Goal: Information Seeking & Learning: Learn about a topic

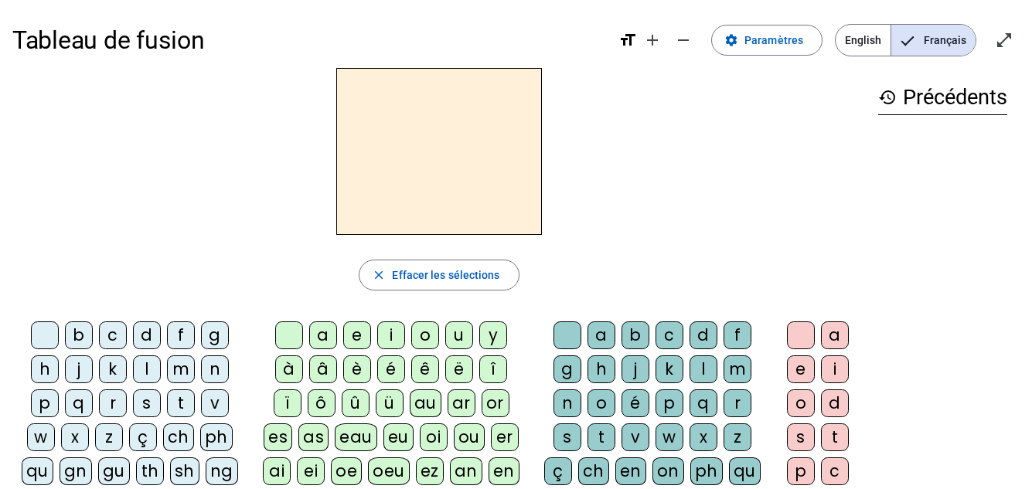
click at [1003, 37] on mat-icon "open_in_full" at bounding box center [1004, 40] width 19 height 19
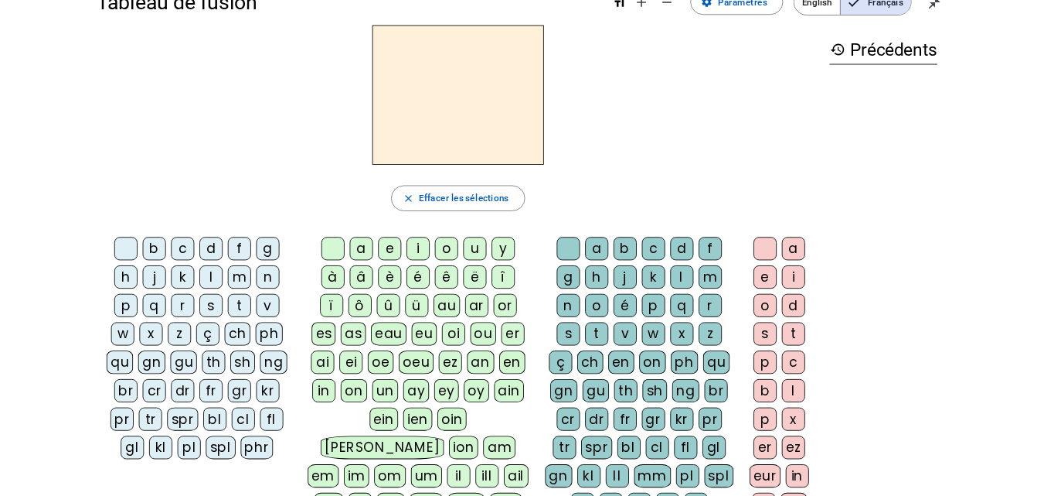
scroll to position [39, 0]
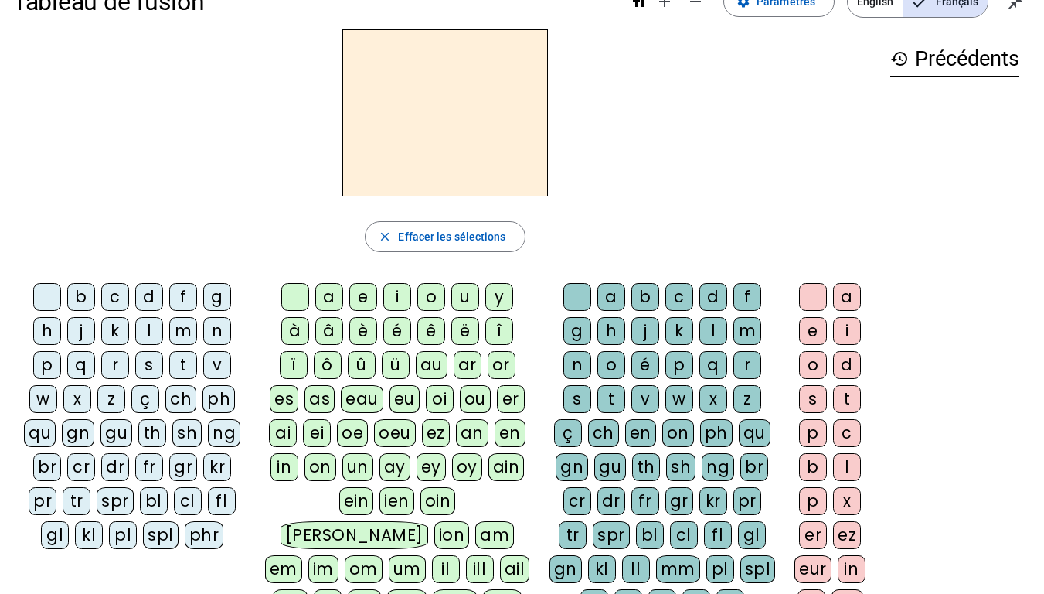
click at [74, 298] on div "b" at bounding box center [81, 297] width 28 height 28
click at [426, 295] on div "o" at bounding box center [431, 297] width 28 height 28
click at [575, 368] on div "n" at bounding box center [578, 365] width 28 height 28
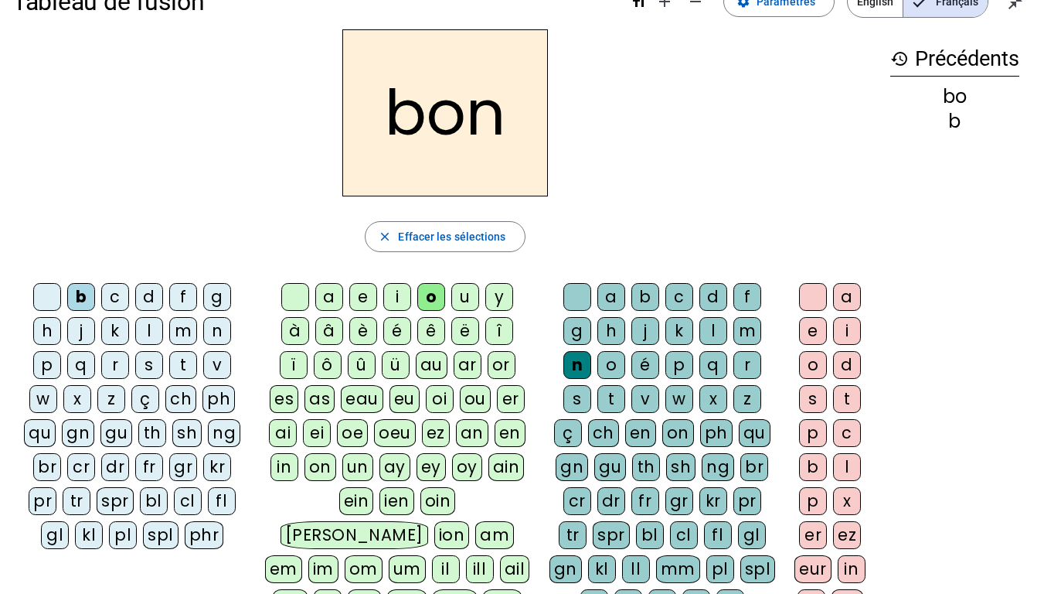
click at [186, 332] on div "m" at bounding box center [183, 331] width 28 height 28
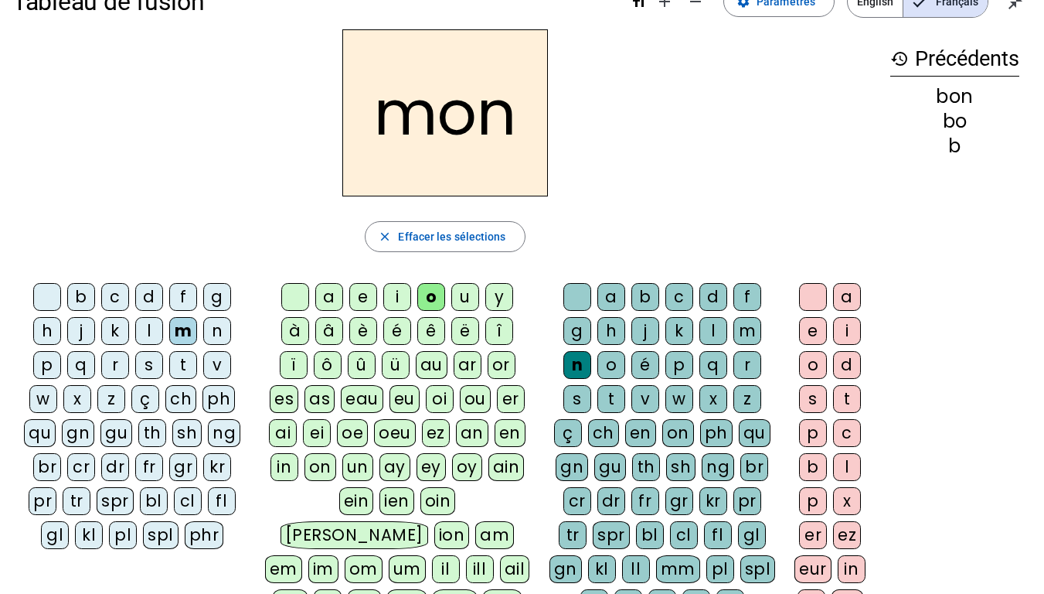
click at [578, 369] on div "n" at bounding box center [578, 365] width 28 height 28
click at [576, 364] on div "n" at bounding box center [578, 365] width 28 height 28
click at [572, 293] on div at bounding box center [578, 297] width 28 height 28
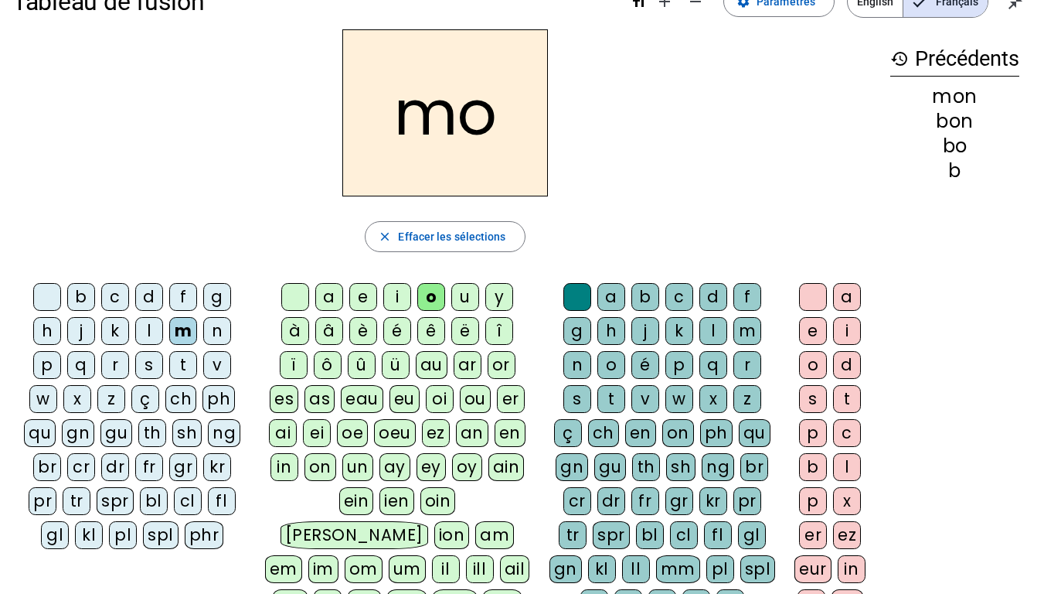
click at [291, 295] on div at bounding box center [295, 297] width 28 height 28
click at [330, 295] on div "a" at bounding box center [329, 297] width 28 height 28
click at [605, 398] on div "t" at bounding box center [612, 399] width 28 height 28
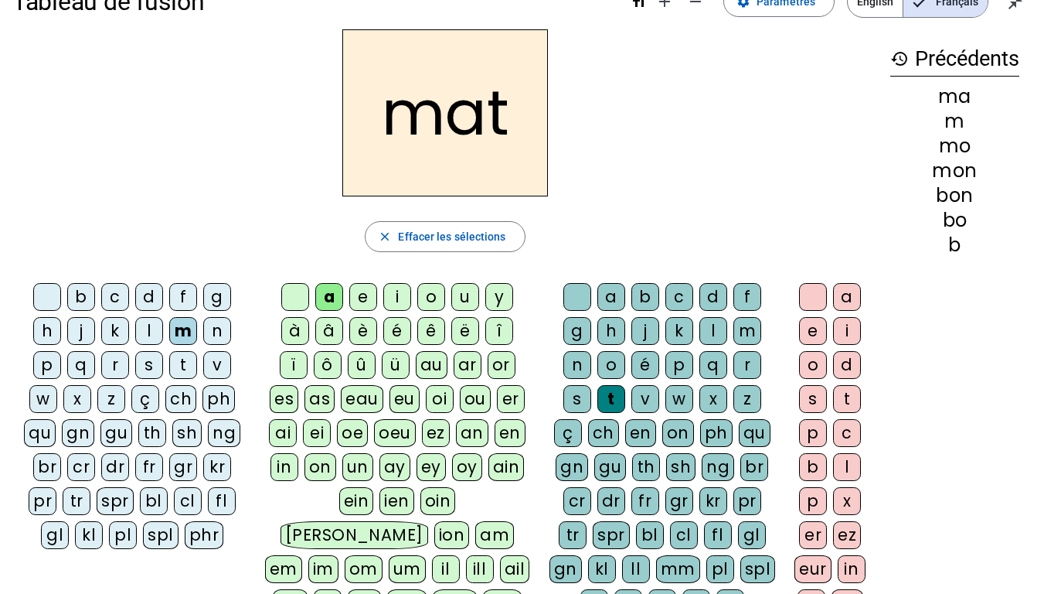
click at [46, 291] on div at bounding box center [47, 297] width 28 height 28
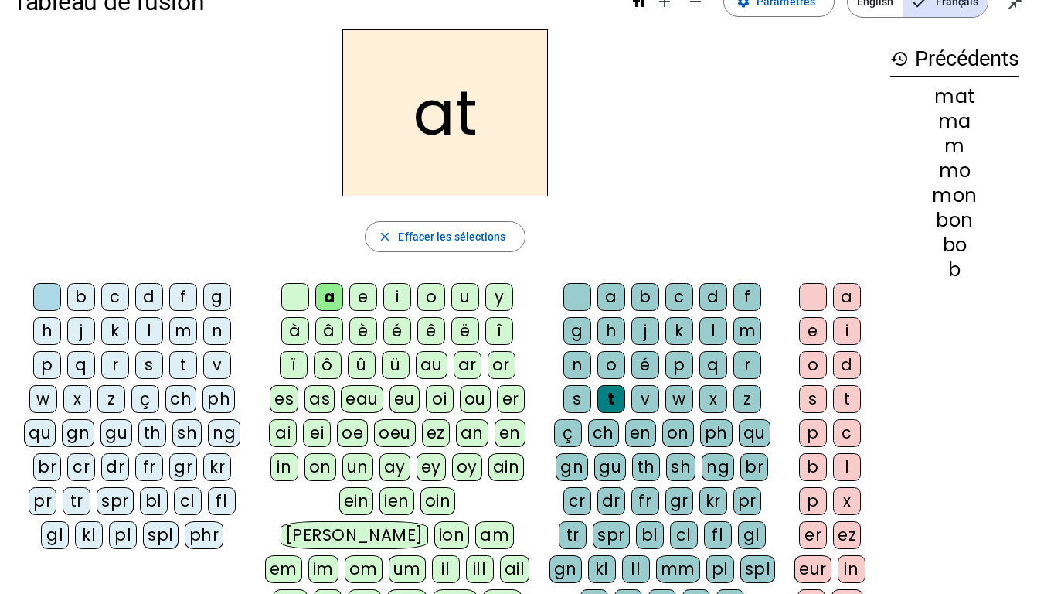
click at [126, 489] on div "pl" at bounding box center [123, 535] width 28 height 28
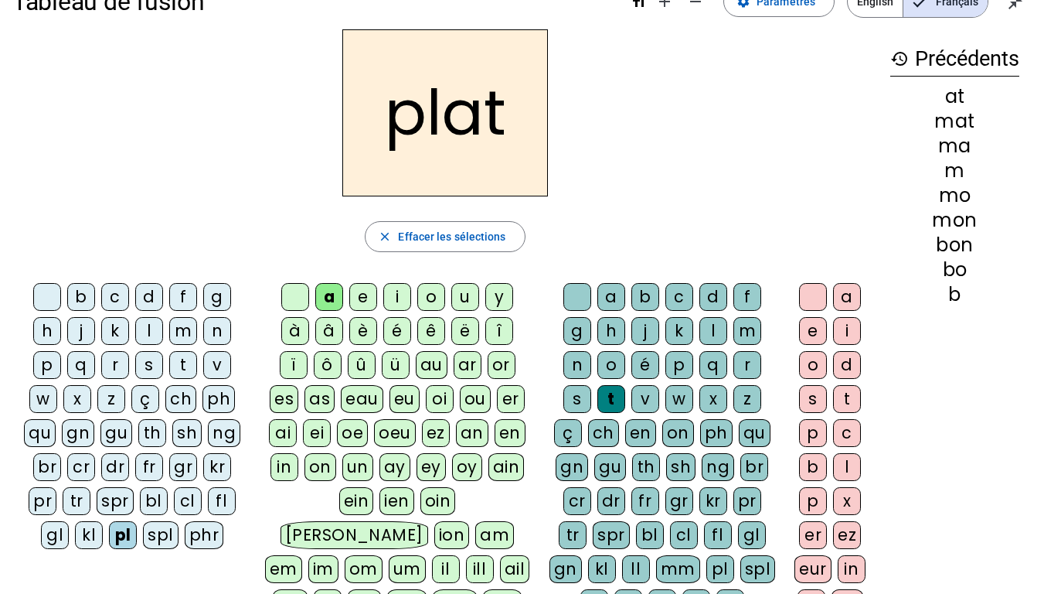
click at [578, 366] on div "n" at bounding box center [578, 365] width 28 height 28
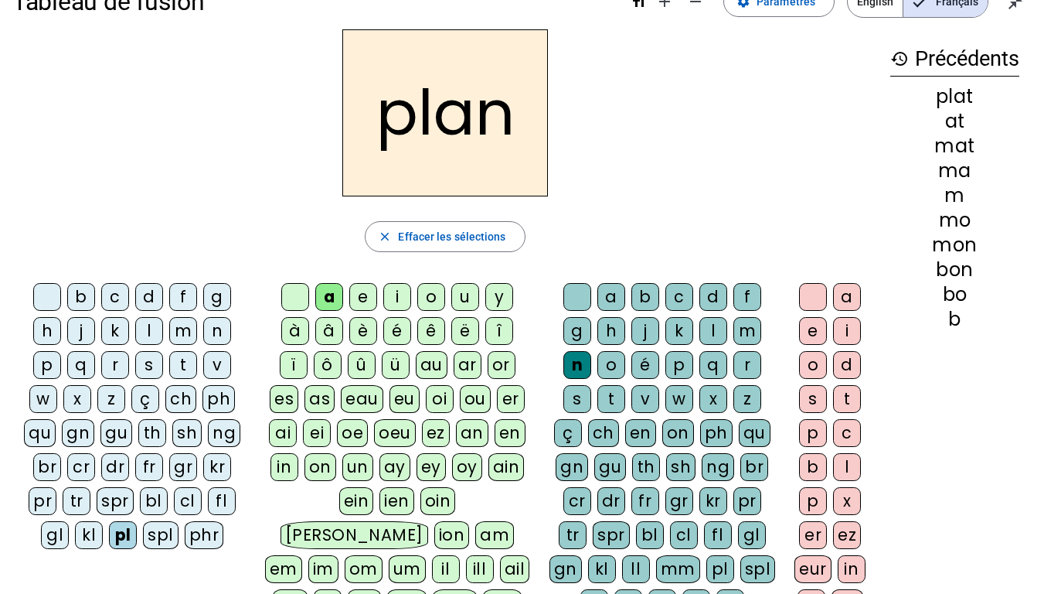
click at [180, 361] on div "t" at bounding box center [183, 365] width 28 height 28
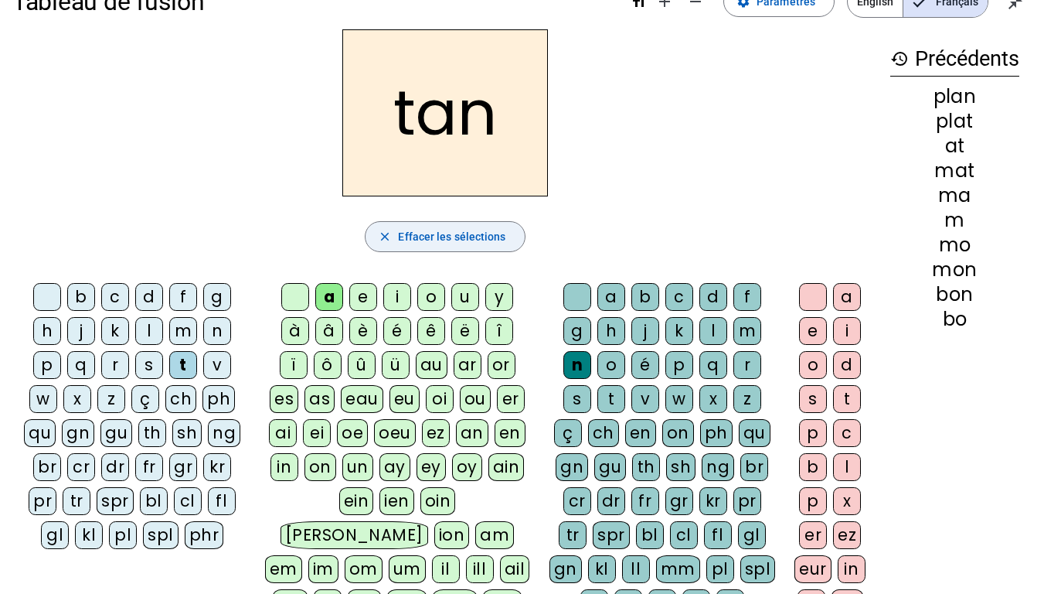
click at [390, 238] on mat-icon "close" at bounding box center [385, 237] width 14 height 14
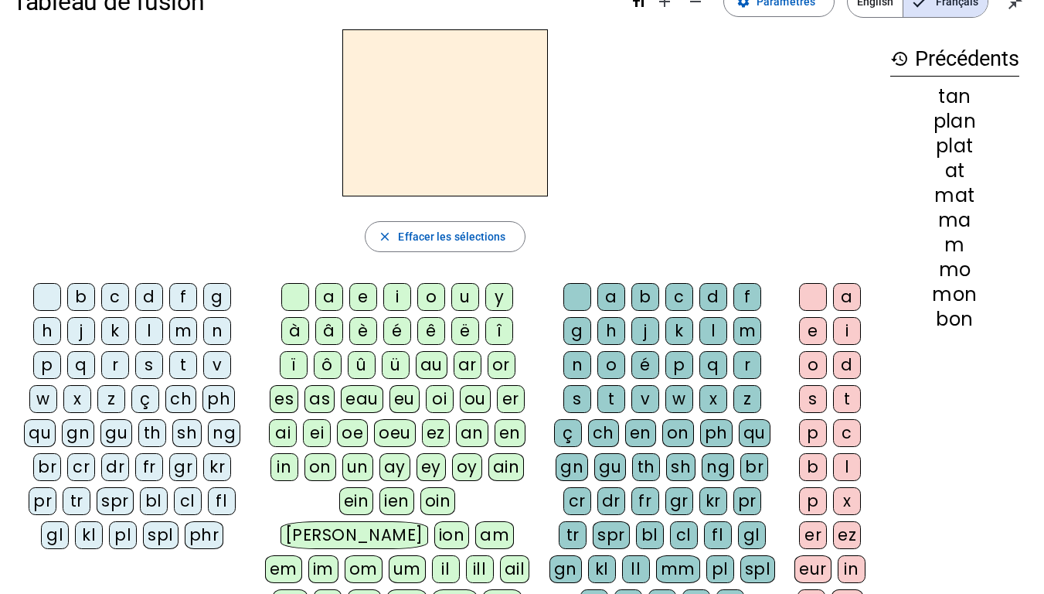
click at [121, 489] on div "pl" at bounding box center [123, 535] width 28 height 28
click at [468, 431] on div "an" at bounding box center [472, 433] width 32 height 28
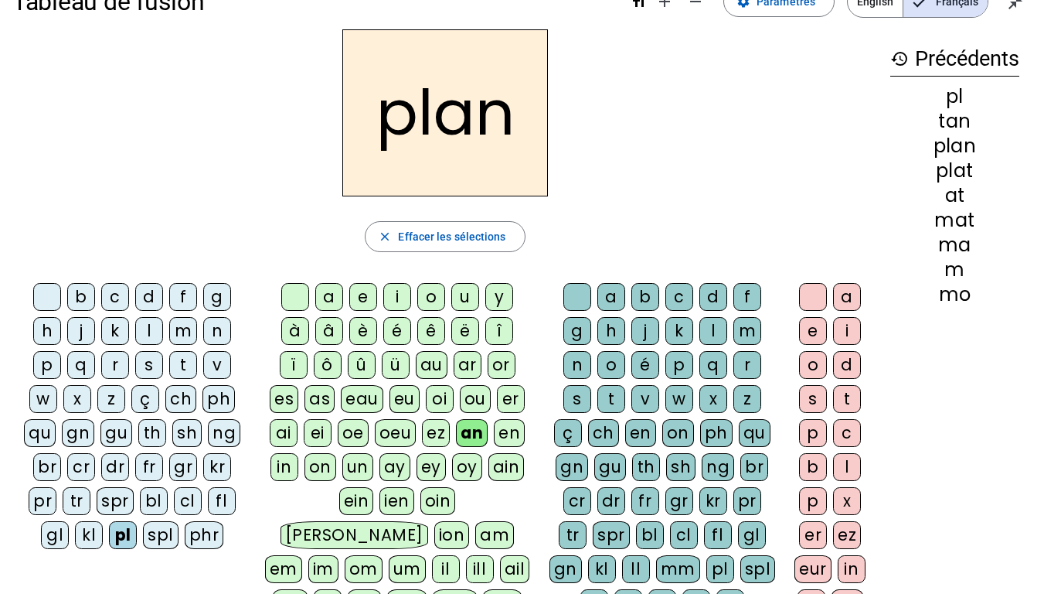
click at [605, 394] on div "t" at bounding box center [612, 399] width 28 height 28
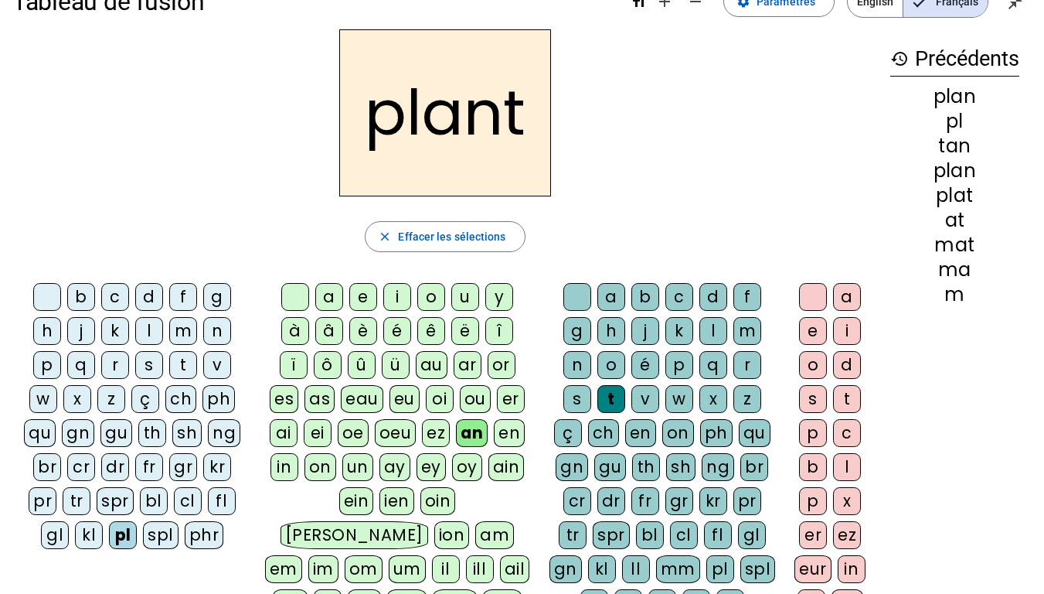
click at [605, 434] on div "ch" at bounding box center [603, 433] width 31 height 28
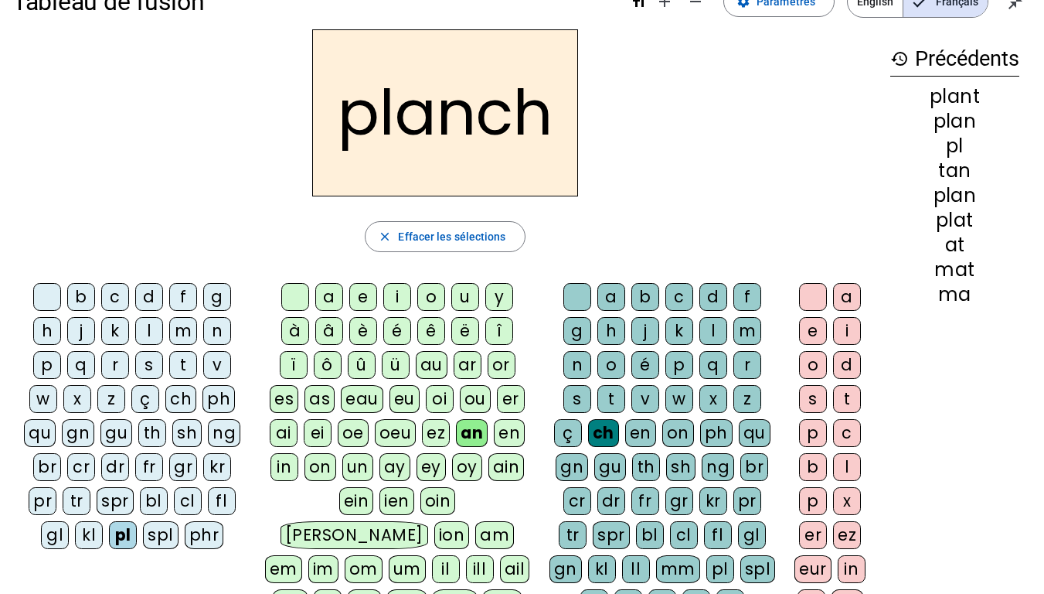
click at [809, 336] on div "e" at bounding box center [813, 331] width 28 height 28
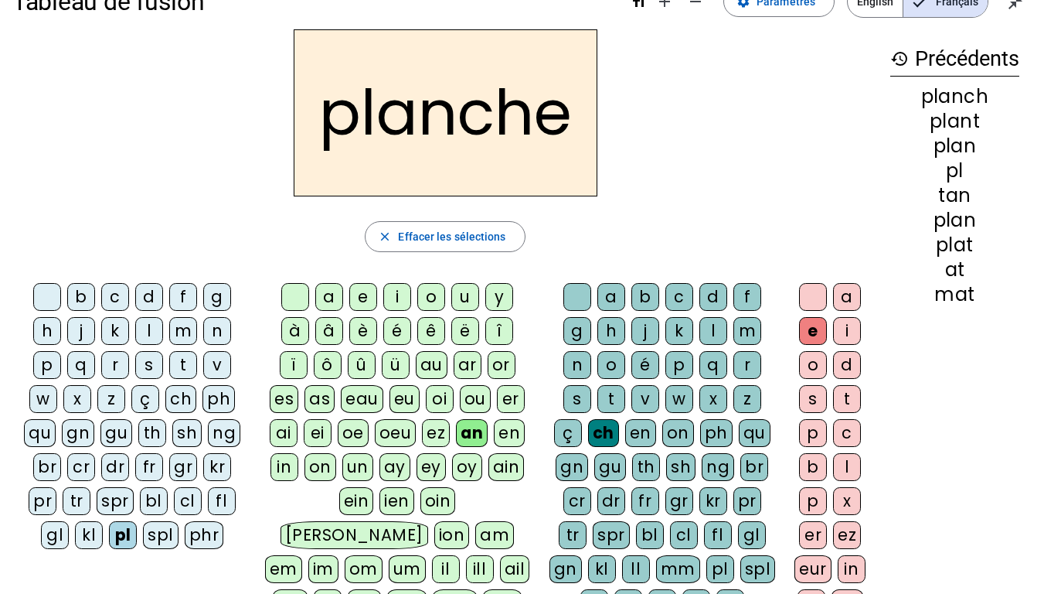
click at [78, 292] on div "b" at bounding box center [81, 297] width 28 height 28
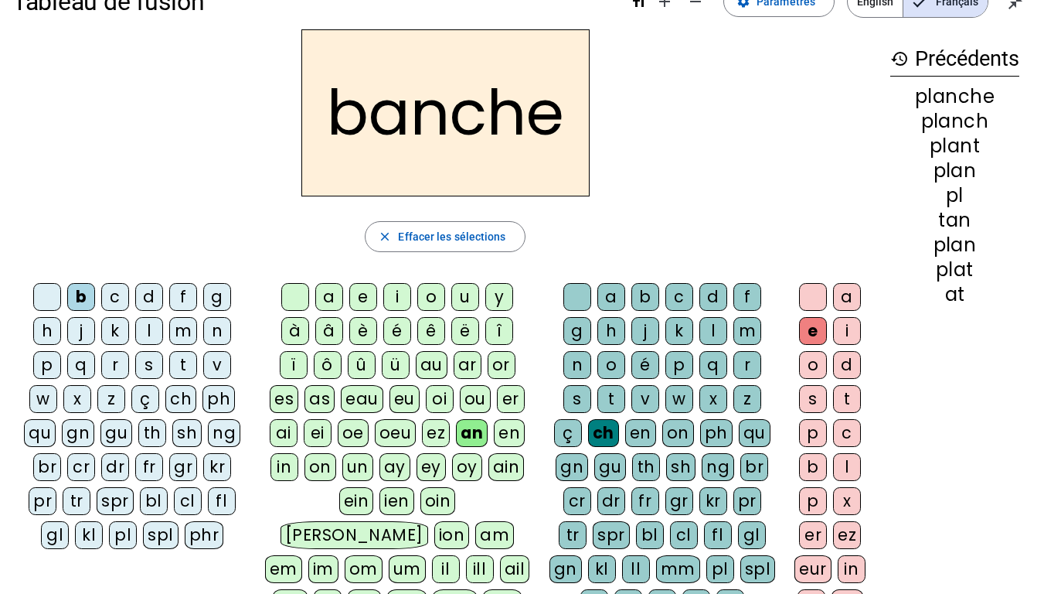
click at [155, 489] on div "bl" at bounding box center [154, 501] width 28 height 28
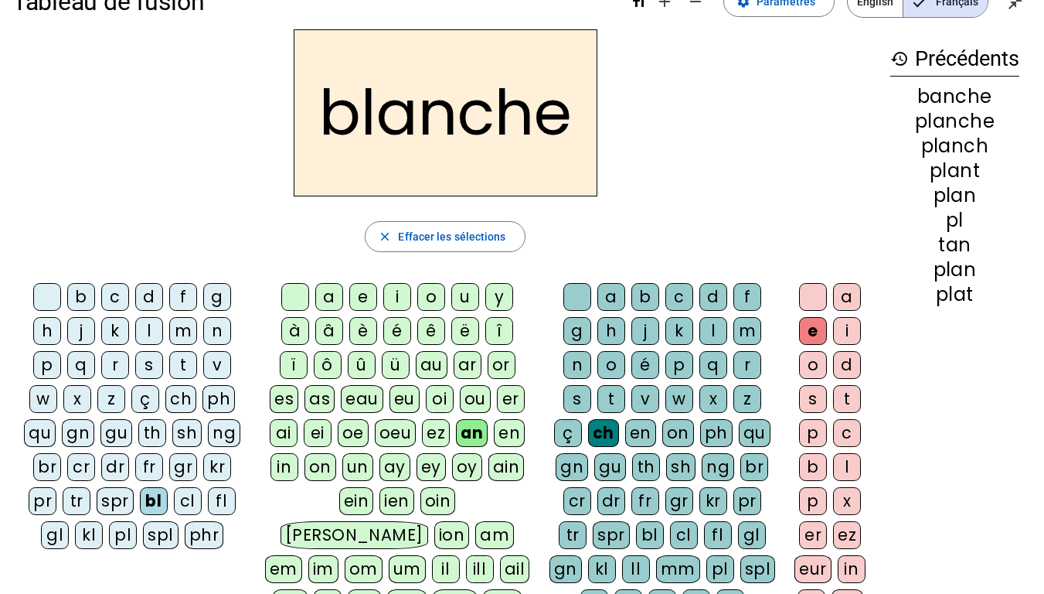
click at [49, 465] on div "br" at bounding box center [47, 467] width 28 height 28
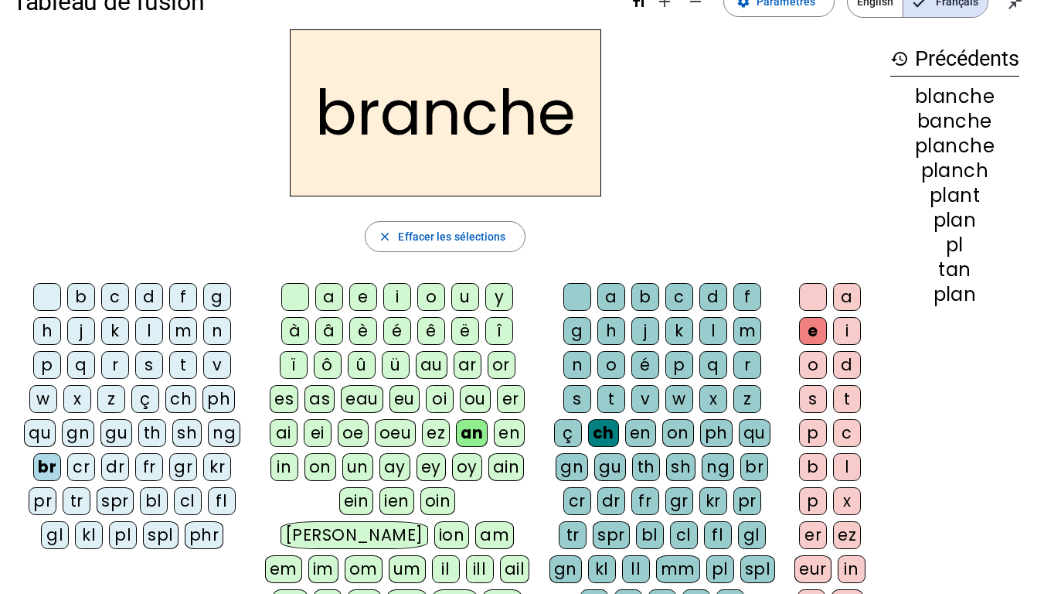
click at [142, 468] on div "fr" at bounding box center [149, 467] width 28 height 28
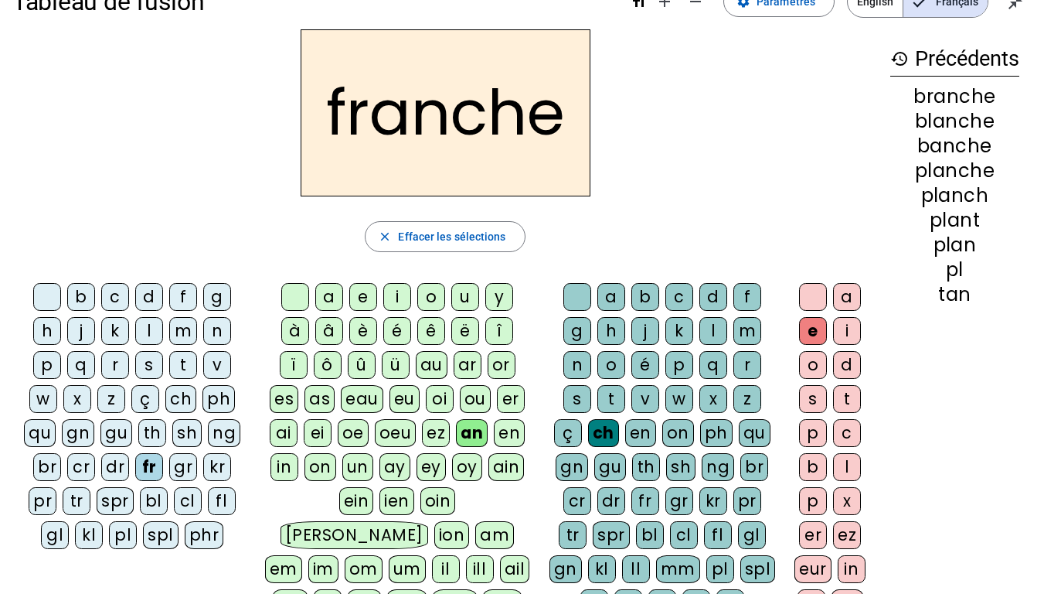
click at [78, 489] on div "tr" at bounding box center [77, 501] width 28 height 28
